Goal: Task Accomplishment & Management: Manage account settings

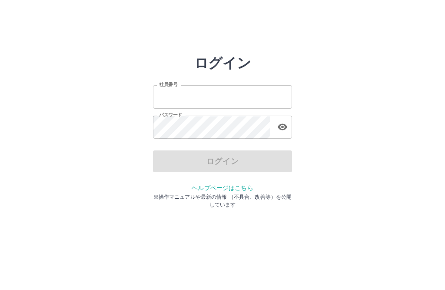
type input "*******"
click at [208, 164] on div "ログイン" at bounding box center [222, 161] width 139 height 22
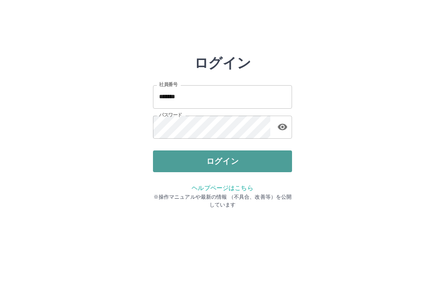
click at [217, 159] on button "ログイン" at bounding box center [222, 161] width 139 height 22
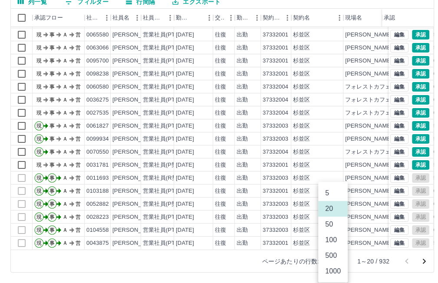
scroll to position [77, 0]
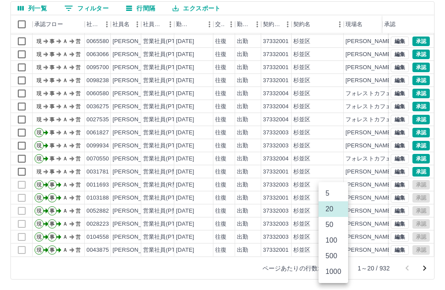
click at [339, 262] on body "SDH勤怠 井口　佳子 勤務実績承認 前月 2025年09月 次月 今月 月選択 承認モード 削除モード 一括承認 列一覧 0 フィルター 行間隔 エクスポー…" at bounding box center [222, 106] width 445 height 367
click at [334, 272] on li "1000" at bounding box center [334, 272] width 30 height 16
type input "****"
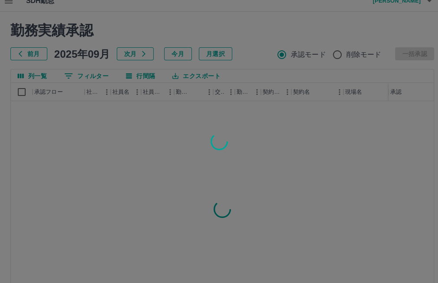
scroll to position [0, 0]
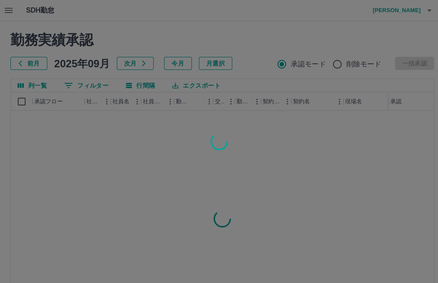
click at [19, 101] on div at bounding box center [219, 141] width 438 height 283
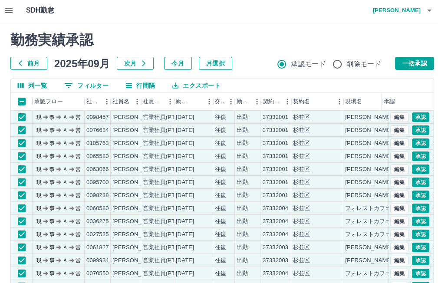
click at [417, 62] on button "一括承認" at bounding box center [414, 63] width 39 height 13
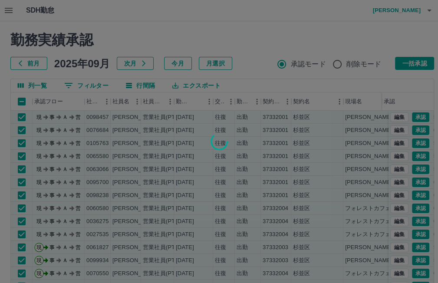
click at [425, 64] on div at bounding box center [219, 141] width 438 height 283
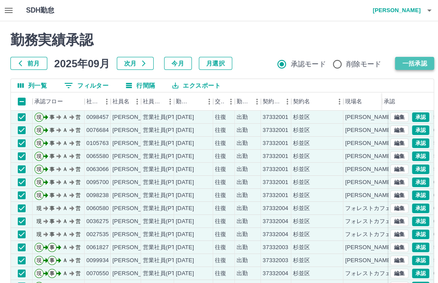
click at [421, 66] on button "一括承認" at bounding box center [414, 63] width 39 height 13
